Goal: Task Accomplishment & Management: Manage account settings

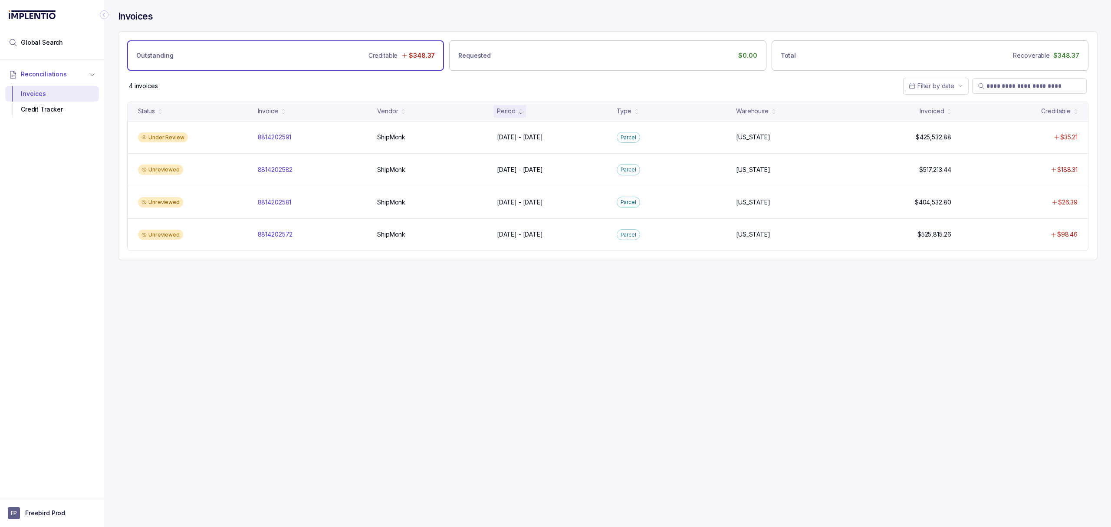
click at [425, 291] on div "Invoices Outstanding Creditable $348.37 Requested $0.00 Total Recoverable $348.…" at bounding box center [604, 263] width 1000 height 527
click at [424, 292] on div "Invoices Outstanding Creditable $348.37 Requested $0.00 Total Recoverable $348.…" at bounding box center [604, 263] width 1000 height 527
click at [398, 292] on div "Invoices Outstanding Creditable $348.37 Requested $0.00 Total Recoverable $348.…" at bounding box center [604, 263] width 1000 height 527
click at [370, 294] on div "Invoices Outstanding Creditable $348.37 Requested $0.00 Total Recoverable $348.…" at bounding box center [604, 263] width 1000 height 527
click at [358, 298] on div "Invoices Outstanding Creditable $348.37 Requested $0.00 Total Recoverable $348.…" at bounding box center [604, 263] width 1000 height 527
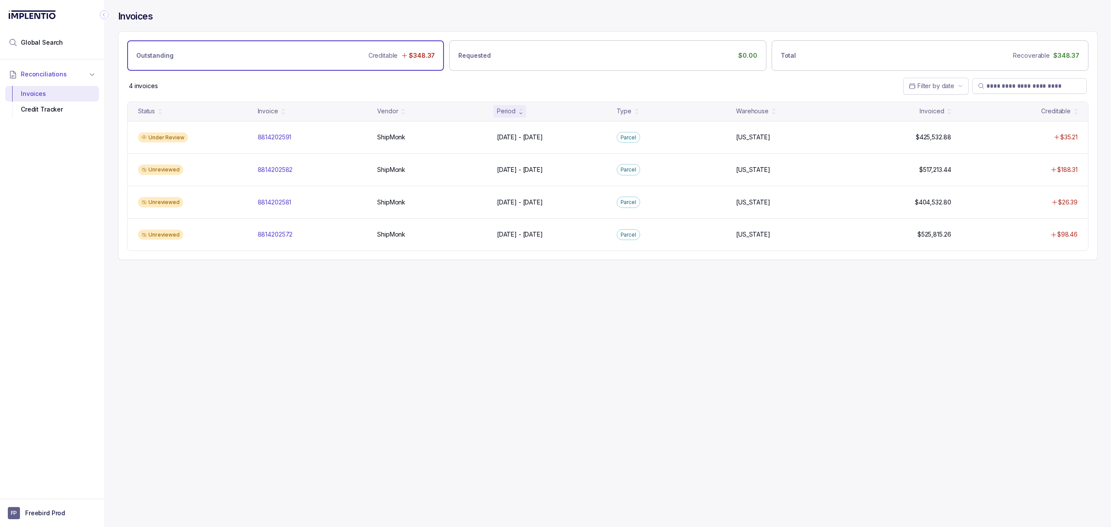
click at [354, 298] on div "Invoices Outstanding Creditable $348.37 Requested $0.00 Total Recoverable $348.…" at bounding box center [604, 263] width 1000 height 527
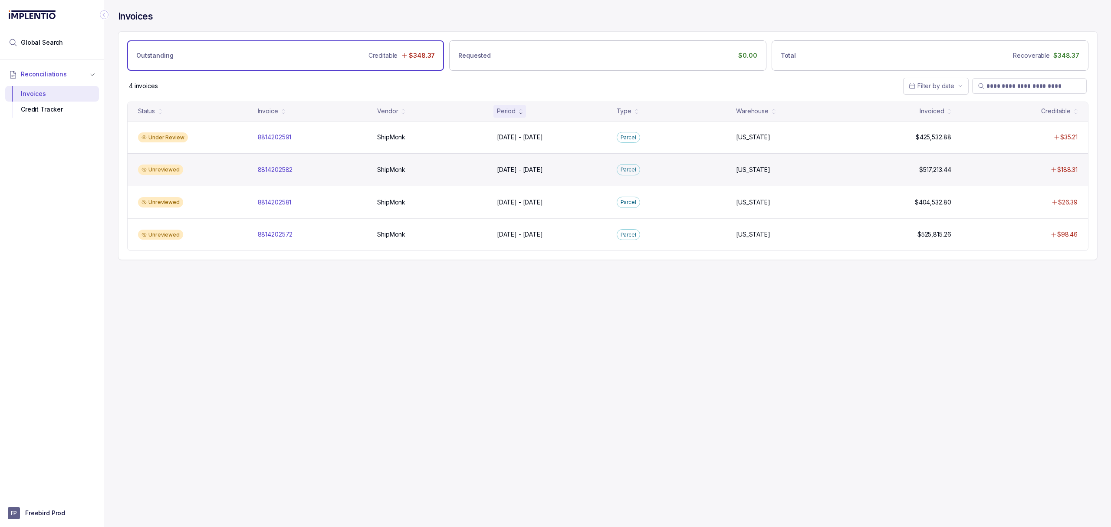
drag, startPoint x: 361, startPoint y: 292, endPoint x: 392, endPoint y: 181, distance: 114.8
click at [362, 292] on div "Invoices Outstanding Creditable $348.37 Requested $0.00 Total Recoverable $348.…" at bounding box center [604, 263] width 1000 height 527
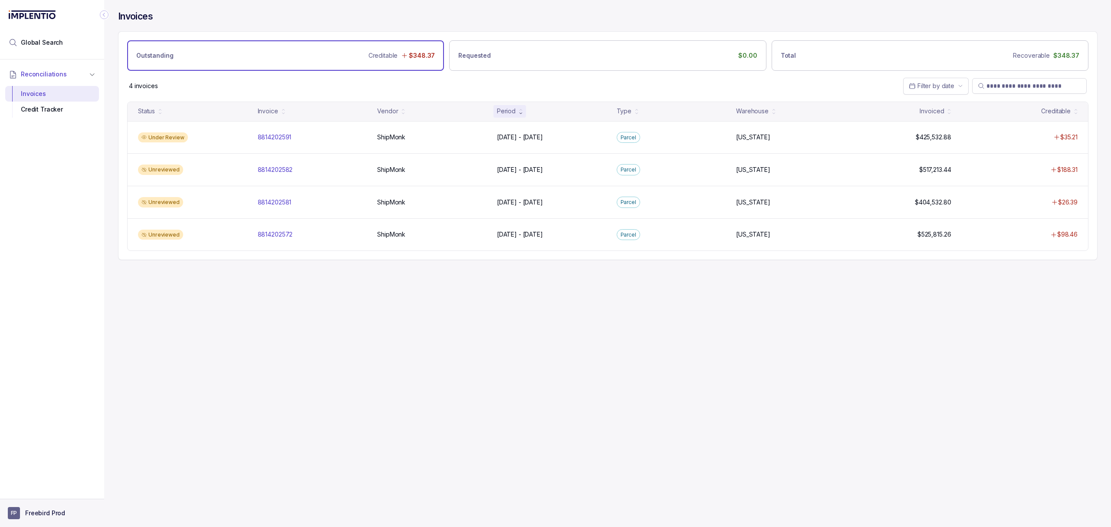
click at [51, 509] on p "Freebird Prod" at bounding box center [45, 512] width 40 height 9
click at [73, 493] on p "Logout" at bounding box center [57, 493] width 72 height 9
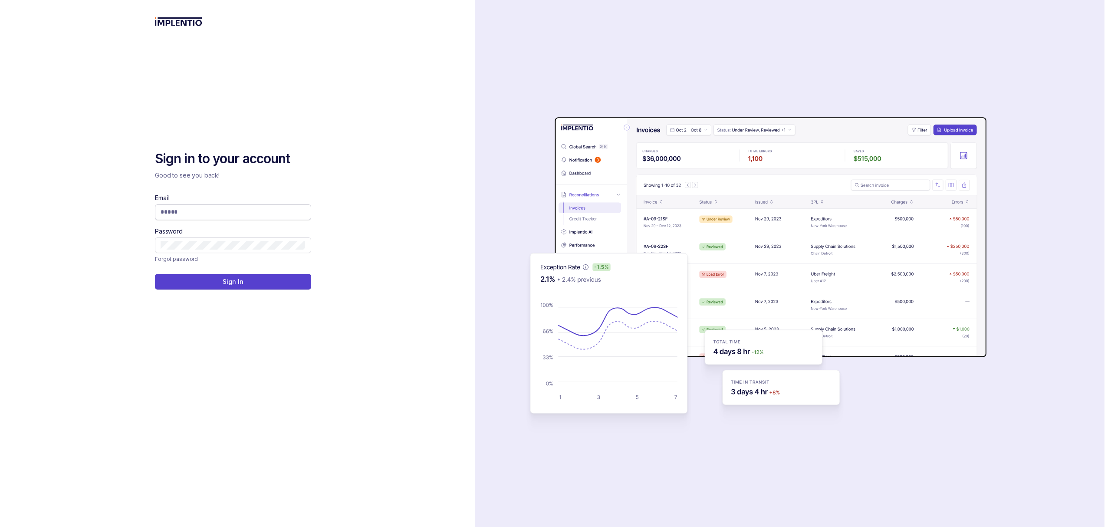
click at [231, 209] on input "Email" at bounding box center [233, 211] width 145 height 9
drag, startPoint x: 939, startPoint y: 8, endPoint x: 944, endPoint y: 3, distance: 6.4
click at [940, 8] on div "auth background image" at bounding box center [789, 263] width 629 height 527
type input "**********"
click at [299, 210] on icon at bounding box center [302, 212] width 9 height 9
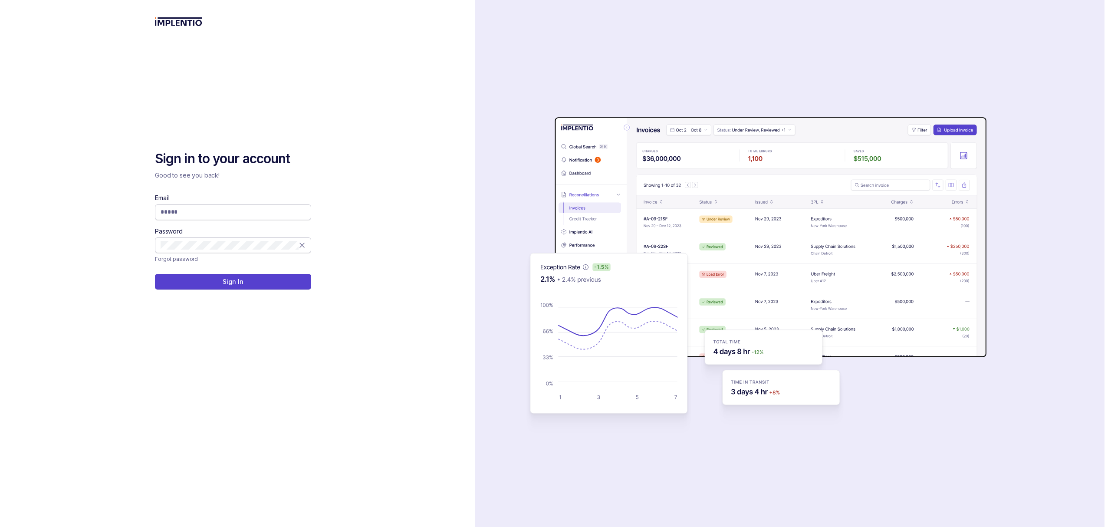
click at [301, 249] on span at bounding box center [233, 245] width 145 height 9
click at [301, 245] on icon at bounding box center [302, 245] width 4 height 4
type input "**********"
click at [413, 214] on div "**********" at bounding box center [237, 263] width 475 height 527
click at [302, 209] on icon at bounding box center [302, 212] width 9 height 9
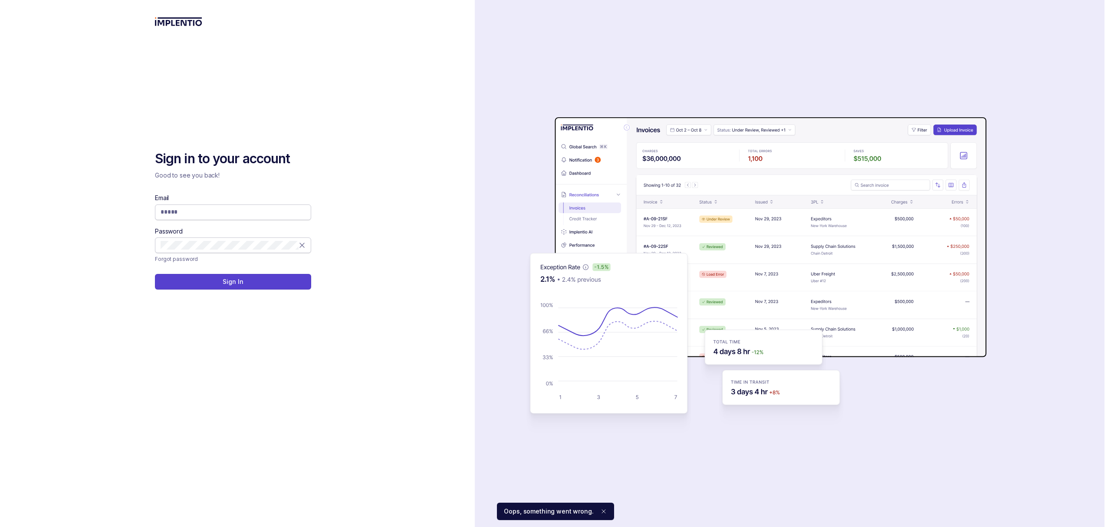
click at [308, 246] on span at bounding box center [233, 245] width 156 height 16
click at [308, 247] on span at bounding box center [233, 245] width 156 height 16
click at [301, 246] on icon at bounding box center [302, 245] width 9 height 9
click at [344, 226] on div "Sign in to your account Good to see you back! Email Password Forgot password Si…" at bounding box center [237, 263] width 475 height 527
click at [355, 219] on div "Sign in to your account Good to see you back! Email Password Forgot password Si…" at bounding box center [237, 263] width 475 height 527
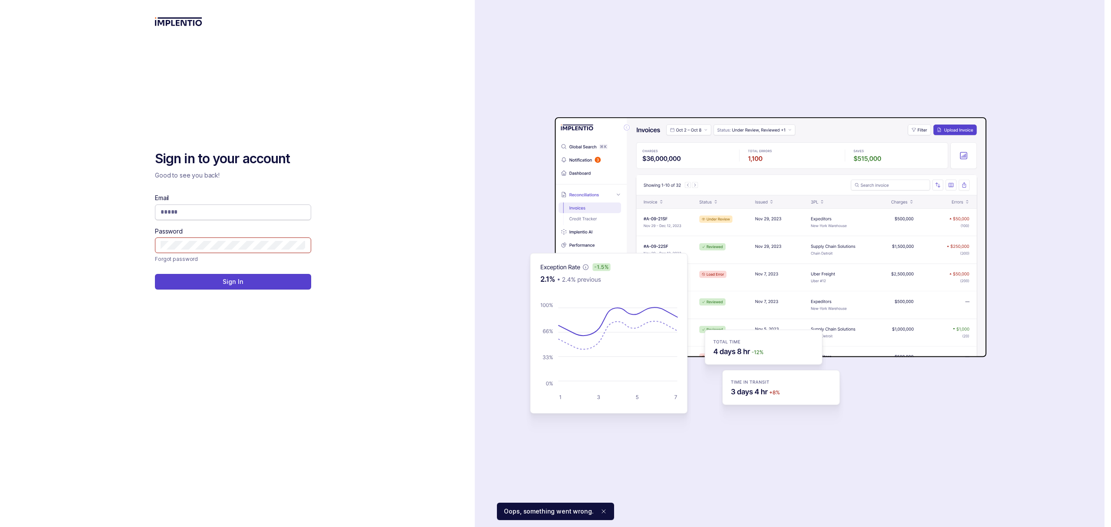
click at [268, 203] on div "Email" at bounding box center [233, 206] width 156 height 26
click at [261, 207] on input "Email" at bounding box center [233, 211] width 145 height 9
click at [797, 31] on div "auth background image" at bounding box center [789, 263] width 629 height 527
type input "**********"
